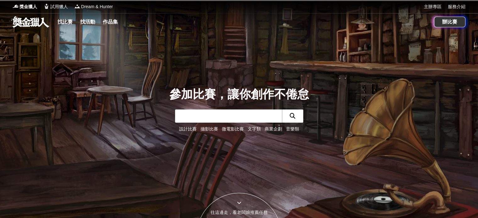
click at [46, 27] on link at bounding box center [31, 22] width 38 height 12
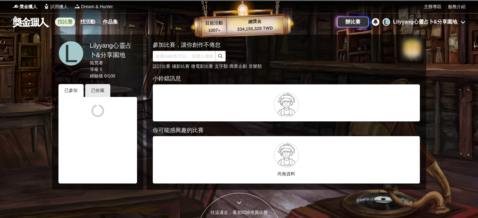
click at [74, 23] on link "找比賽" at bounding box center [65, 22] width 20 height 9
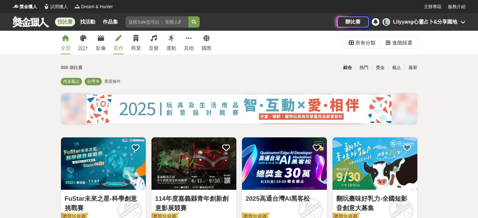
click at [122, 41] on icon at bounding box center [118, 38] width 6 height 6
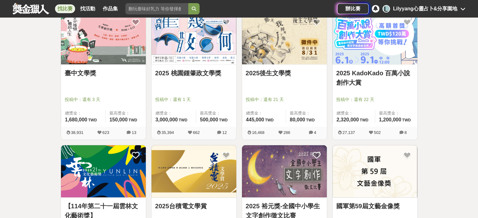
scroll to position [188, 0]
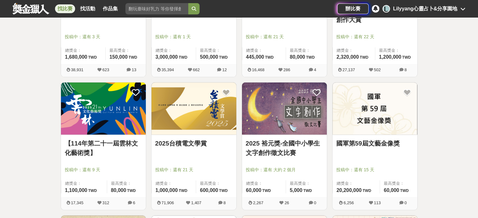
click at [384, 133] on img at bounding box center [374, 109] width 85 height 52
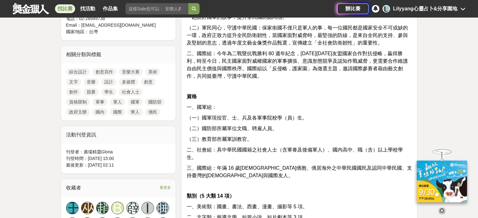
scroll to position [188, 0]
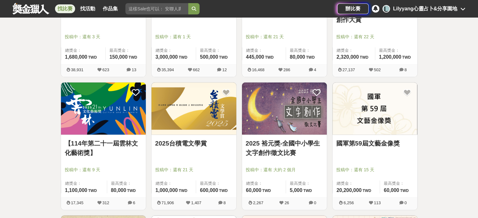
scroll to position [345, 0]
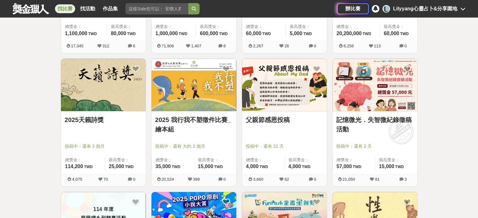
click at [88, 150] on div "2025天籟詩獎 投稿中：還有 2 個月 總獎金： 114,200 114,200 TWD 最高獎金： 25,000 TWD" at bounding box center [103, 142] width 85 height 62
click at [91, 125] on link "2025天籟詩獎" at bounding box center [103, 119] width 77 height 9
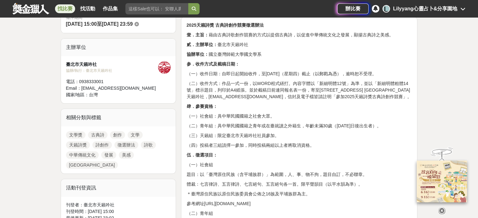
scroll to position [251, 0]
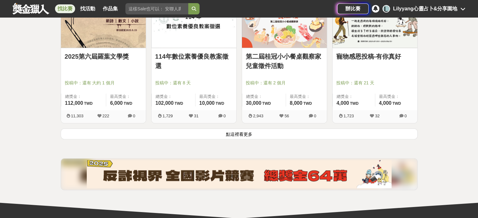
scroll to position [879, 0]
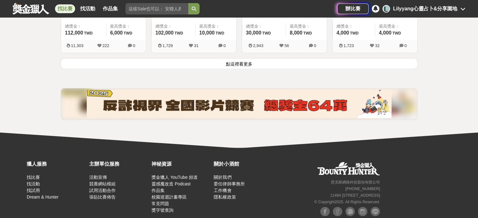
click at [225, 69] on button "點這裡看更多" at bounding box center [239, 63] width 357 height 11
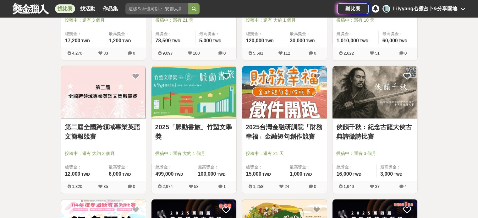
scroll to position [1068, 0]
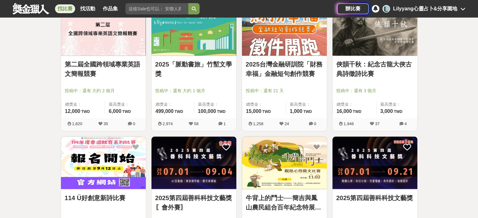
click at [204, 79] on link "2025「脈動書旅」竹塹文學獎" at bounding box center [193, 69] width 77 height 19
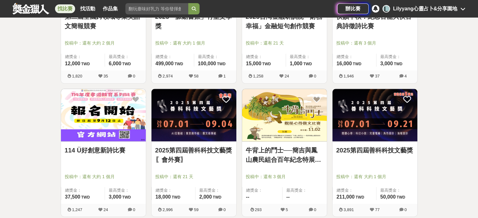
scroll to position [1162, 0]
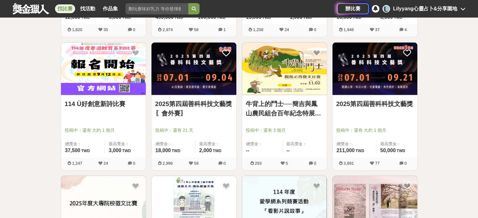
click at [96, 108] on link "114 Ü好創意新詩比賽" at bounding box center [103, 103] width 77 height 9
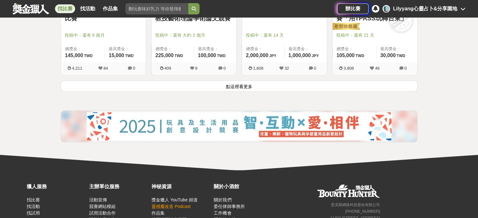
scroll to position [1727, 0]
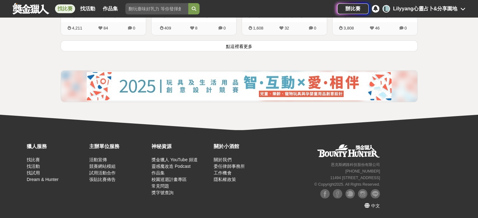
click at [235, 52] on button "點這裡看更多" at bounding box center [239, 46] width 357 height 11
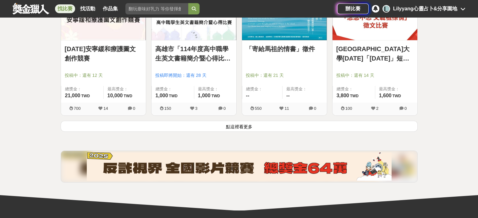
scroll to position [2418, 0]
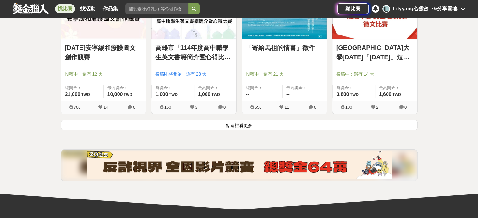
click at [238, 131] on button "點這裡看更多" at bounding box center [239, 125] width 357 height 11
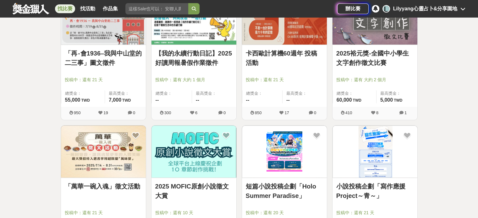
scroll to position [2701, 0]
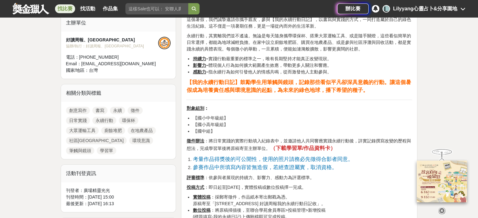
scroll to position [283, 0]
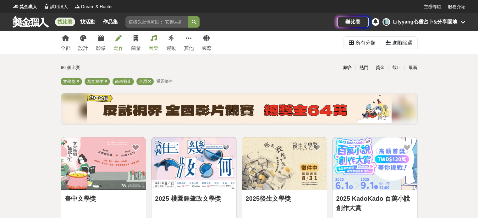
click at [159, 50] on div "音樂" at bounding box center [154, 49] width 10 height 8
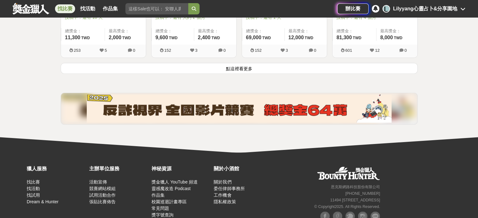
scroll to position [848, 0]
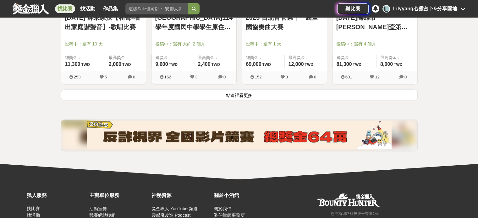
click at [311, 100] on button "點這裡看更多" at bounding box center [239, 95] width 357 height 11
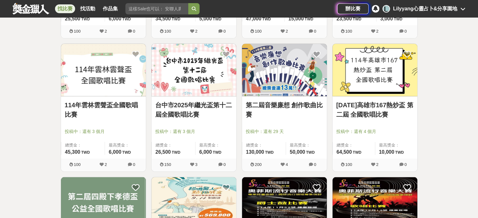
scroll to position [1463, 0]
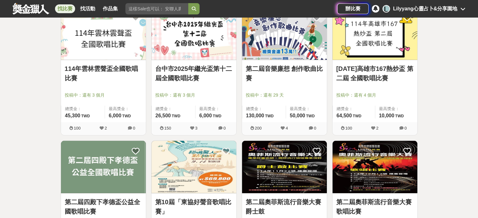
click at [190, 60] on img at bounding box center [193, 34] width 85 height 52
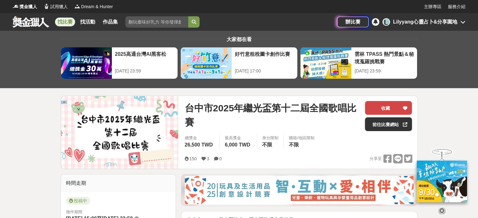
click at [387, 106] on button "收藏" at bounding box center [388, 108] width 47 height 14
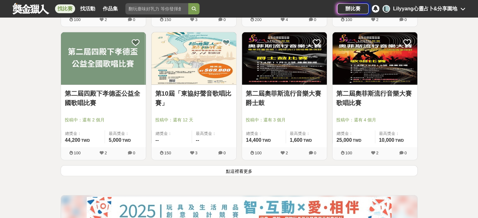
scroll to position [1589, 0]
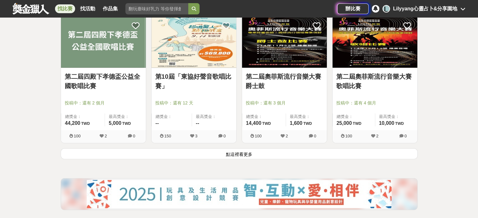
click at [300, 160] on button "點這裡看更多" at bounding box center [239, 154] width 357 height 11
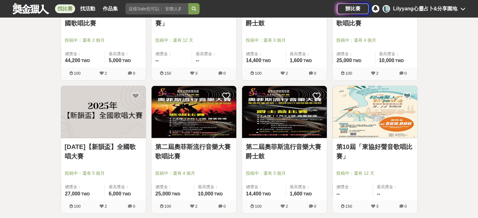
scroll to position [1715, 0]
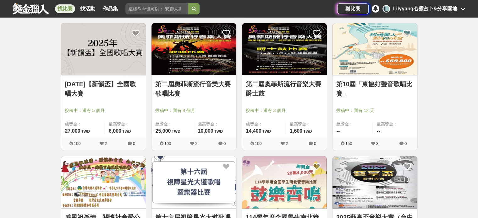
click at [112, 98] on link "[DATE]【新韻盃】全國歌唱大賽" at bounding box center [103, 88] width 77 height 19
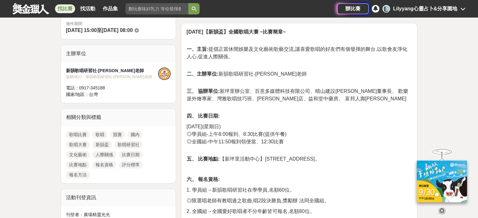
scroll to position [63, 0]
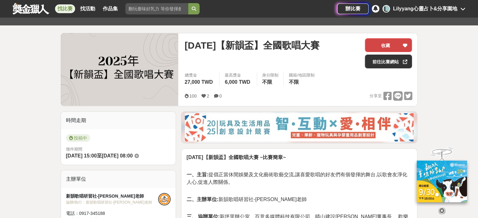
click at [378, 47] on button "收藏" at bounding box center [388, 45] width 47 height 14
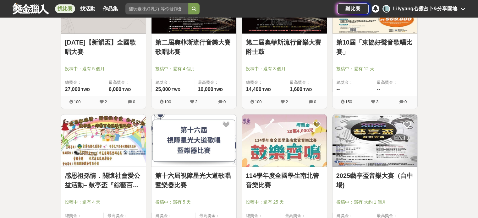
scroll to position [1809, 0]
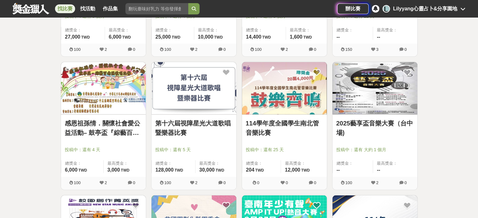
click at [389, 138] on link "2025藝享盃音樂大賽（台中場)" at bounding box center [374, 128] width 77 height 19
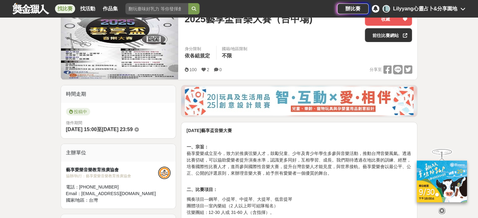
scroll to position [31, 0]
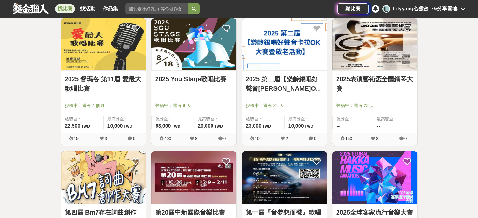
scroll to position [2123, 0]
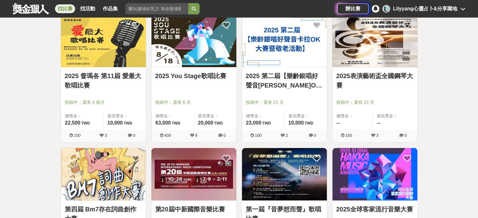
click at [181, 106] on span "投稿中：還有 8 天" at bounding box center [193, 102] width 77 height 7
click at [188, 118] on div "2025 You Stage歌唱比賽 投稿中：還有 8 天 總獎金： 63,000 63,000 TWD 最高獎金： 20,000 TWD" at bounding box center [193, 99] width 85 height 62
click at [186, 68] on img at bounding box center [193, 41] width 85 height 52
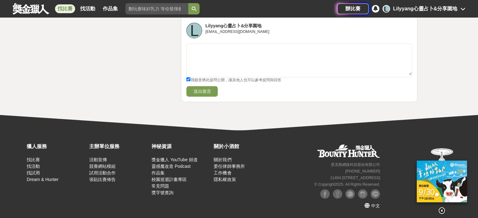
scroll to position [817, 0]
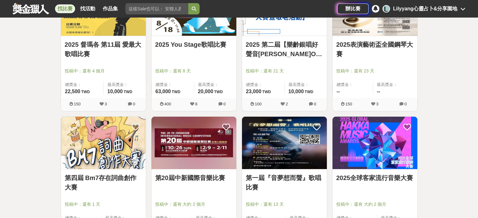
scroll to position [2217, 0]
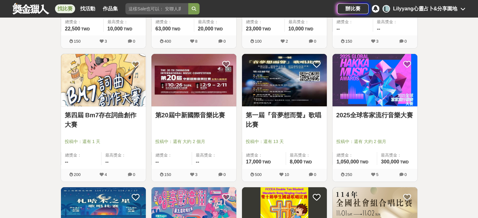
click at [273, 145] on span "投稿中：還有 13 天" at bounding box center [284, 141] width 77 height 7
click at [280, 129] on link "第一屆『音夢想而聲』歌唱比賽" at bounding box center [284, 120] width 77 height 19
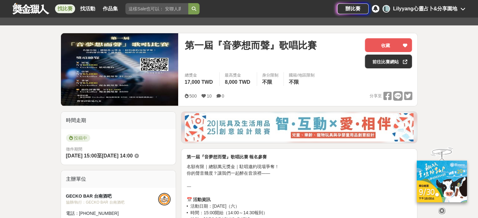
scroll to position [188, 0]
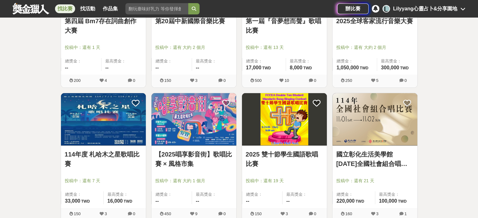
scroll to position [2437, 0]
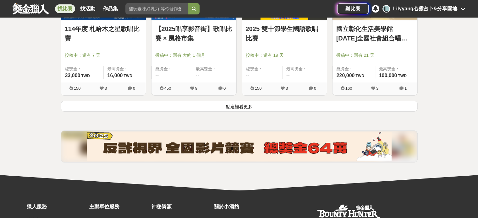
click at [286, 112] on button "點這裡看更多" at bounding box center [239, 106] width 357 height 11
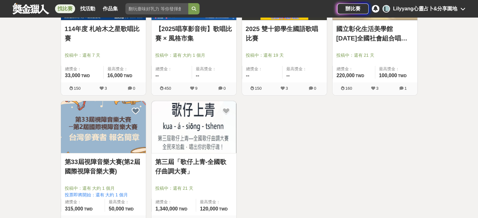
click at [189, 43] on link "【2025唱享影音街】歌唱比賽 × 風格市集" at bounding box center [193, 33] width 77 height 19
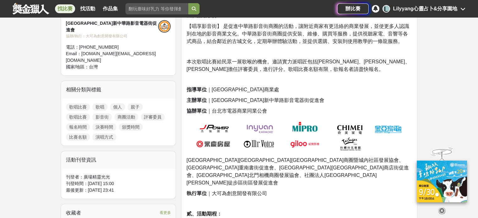
scroll to position [283, 0]
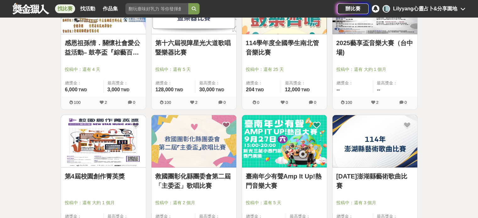
scroll to position [1840, 0]
